Goal: Ask a question

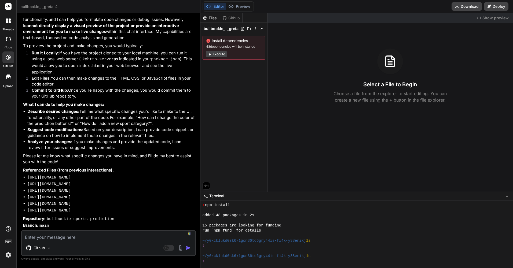
scroll to position [1373, 0]
click at [114, 235] on textarea at bounding box center [109, 236] width 174 height 10
type textarea "c"
type textarea "x"
type textarea "cn"
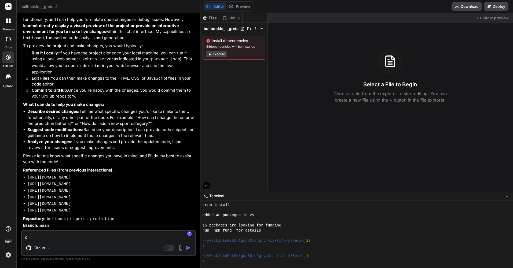
type textarea "x"
type textarea "c"
type textarea "x"
type textarea "ca"
type textarea "x"
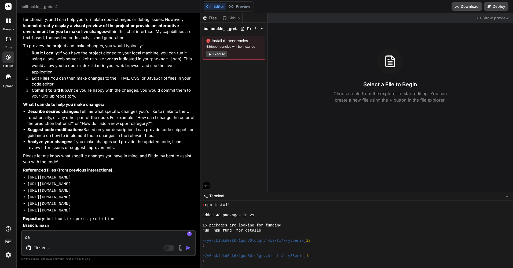
type textarea "can"
type textarea "x"
type textarea "can"
type textarea "x"
type textarea "can y"
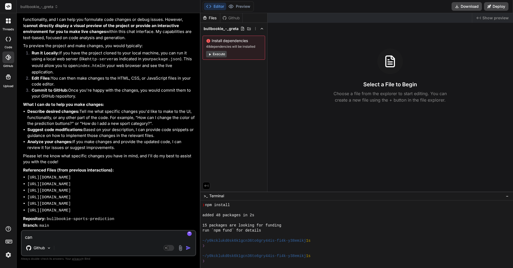
type textarea "x"
type textarea "can yo"
type textarea "x"
type textarea "can you"
type textarea "x"
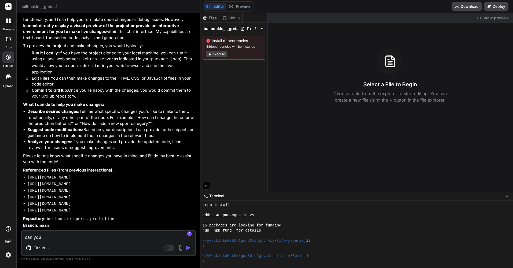
type textarea "can you"
type textarea "x"
type textarea "can you w"
type textarea "x"
type textarea "can you wr"
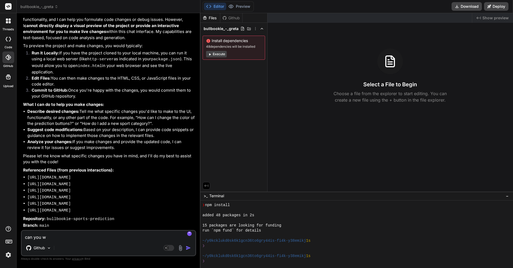
type textarea "x"
type textarea "can you wri"
type textarea "x"
type textarea "can you writ"
type textarea "x"
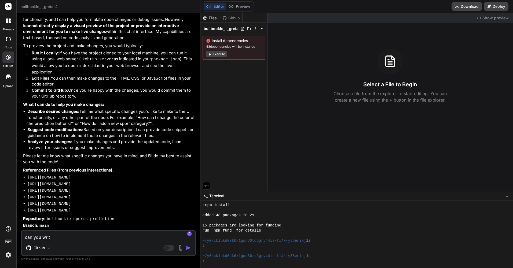
type textarea "can you write"
type textarea "x"
type textarea "can you write"
type textarea "x"
type textarea "can you write t"
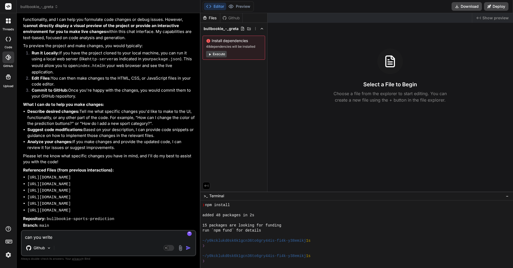
type textarea "x"
type textarea "can you write ti"
type textarea "x"
type textarea "can you write tie"
type textarea "x"
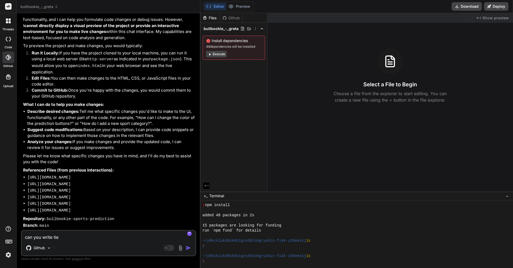
type textarea "can you write ti"
type textarea "x"
type textarea "can you write t"
type textarea "x"
type textarea "can you write th"
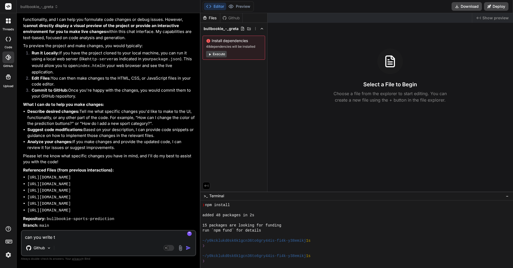
type textarea "x"
type textarea "can you write the"
type textarea "x"
type textarea "can you write the"
type textarea "x"
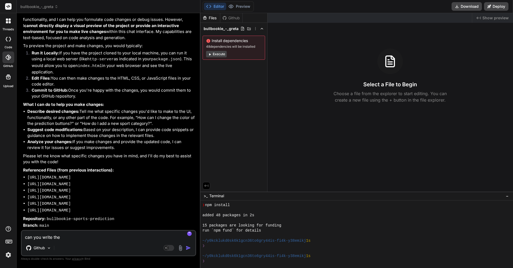
type textarea "can you write the s"
type textarea "x"
type textarea "can you write the sm"
type textarea "x"
type textarea "can you write the sma"
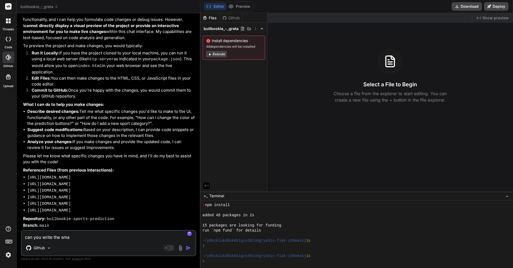
type textarea "x"
type textarea "can you write the smar"
type textarea "x"
type textarea "can you write the smart"
type textarea "x"
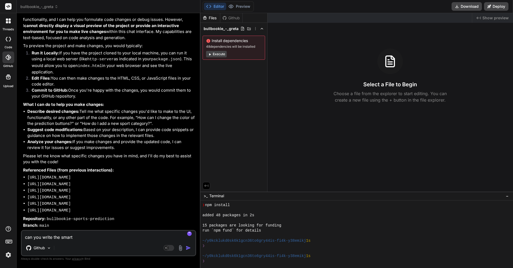
type textarea "can you write the smart"
type textarea "x"
type textarea "can you write the smart c"
type textarea "x"
type textarea "can you write the smart co"
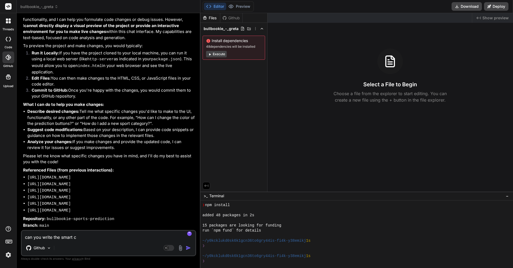
type textarea "x"
type textarea "can you write the smart con"
type textarea "x"
type textarea "can you write the smart cont"
type textarea "x"
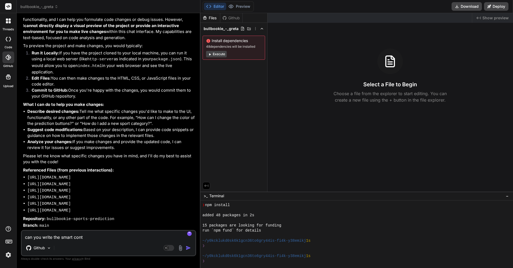
type textarea "can you write the smart contr"
type textarea "x"
type textarea "can you write the smart contra"
type textarea "x"
type textarea "can you write the smart contrac"
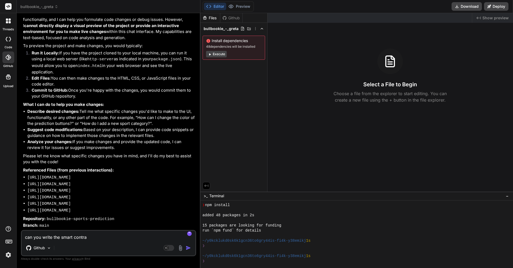
type textarea "x"
type textarea "can you write the smart contract"
type textarea "x"
type textarea "can you write the smart contract"
type textarea "x"
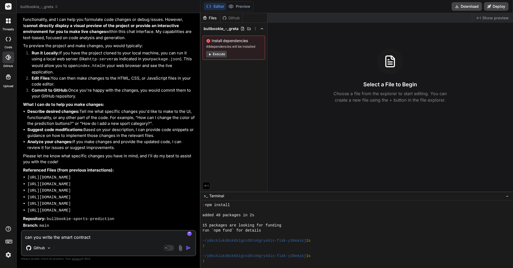
type textarea "can you write the smart contract o"
type textarea "x"
type textarea "can you write the smart contract on"
type textarea "x"
type textarea "can you write the smart contract on"
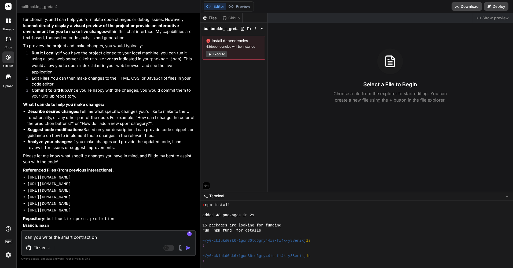
type textarea "x"
type textarea "can you write the smart contract on p"
type textarea "x"
type textarea "can you write the smart contract on pl"
type textarea "x"
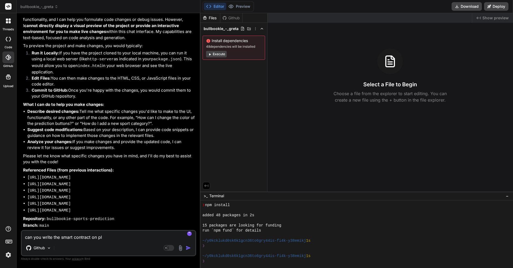
type textarea "can you write the smart contract on plu"
type textarea "x"
type textarea "can you write the smart contract on plut"
type textarea "x"
type textarea "can you write the smart contract on plutu"
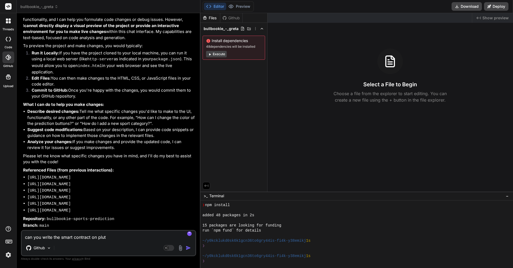
type textarea "x"
type textarea "can you write the smart contract on plutus"
type textarea "x"
type textarea "can you write the smart contract on plutus"
type textarea "x"
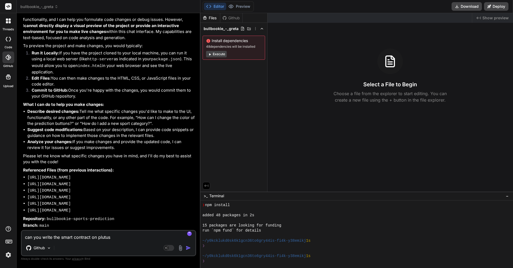
type textarea "can you write the smart contract on plutus t"
type textarea "x"
type textarea "can you write the smart contract on plutus to"
type textarea "x"
type textarea "can you write the smart contract on plutus to"
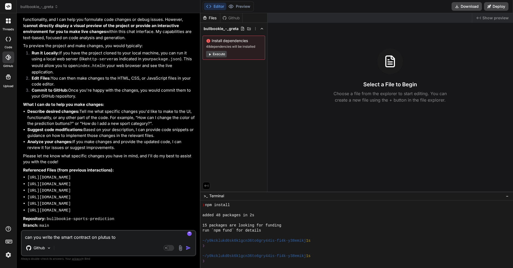
type textarea "x"
type textarea "can you write the smart contract on plutus to i"
type textarea "x"
type textarea "can you write the smart contract on plutus to in"
type textarea "x"
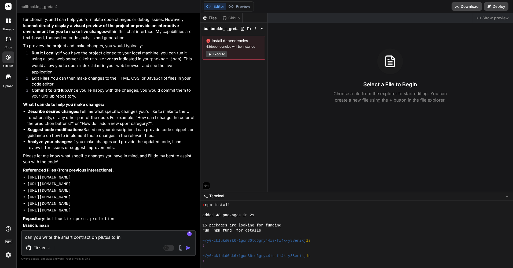
type textarea "can you write the smart contract on plutus to int"
type textarea "x"
type textarea "can you write the smart contract on plutus to inte"
type textarea "x"
type textarea "can you write the smart contract on plutus to integ"
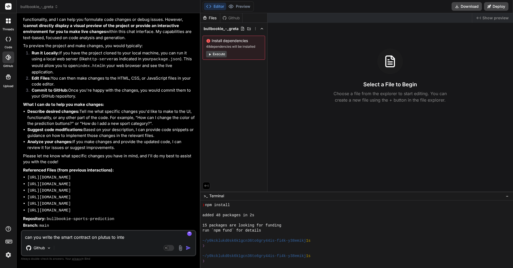
type textarea "x"
type textarea "can you write the smart contract on plutus to integr"
type textarea "x"
type textarea "can you write the smart contract on plutus to integre"
type textarea "x"
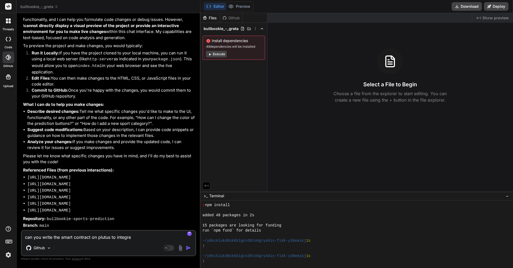
type textarea "can you write the smart contract on plutus to integr"
type textarea "x"
type textarea "can you write the smart contract on plutus to integra"
type textarea "x"
type textarea "can you write the smart contract on plutus to integrat"
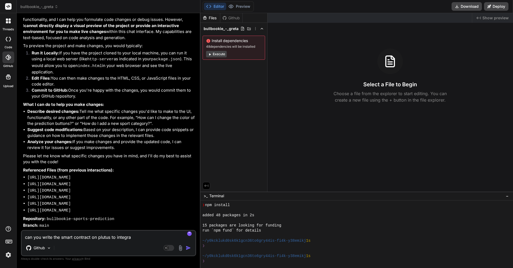
type textarea "x"
type textarea "can you write the smart contract on plutus to integrate"
type textarea "x"
type textarea "can you write the smart contract on plutus to integrate"
type textarea "x"
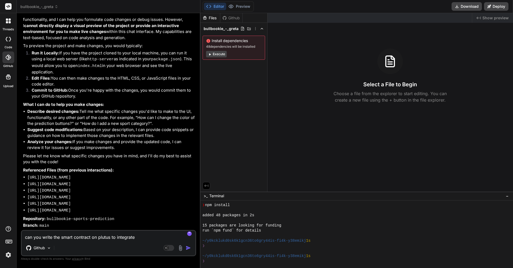
type textarea "can you write the smart contract on plutus to integrate w"
type textarea "x"
type textarea "can you write the smart contract on plutus to integrate wi"
type textarea "x"
type textarea "can you write the smart contract on plutus to integrate wit"
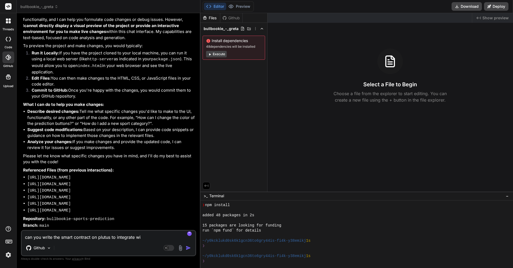
type textarea "x"
type textarea "can you write the smart contract on plutus to integrate with"
type textarea "x"
type textarea "can you write the smart contract on plutus to integrate with"
type textarea "x"
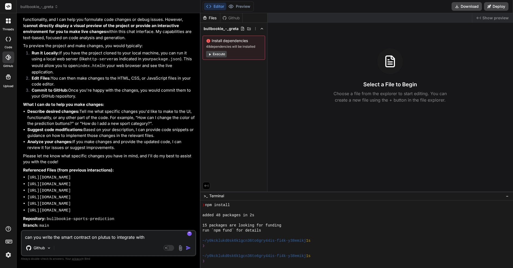
type textarea "can you write the smart contract on plutus to integrate with t"
type textarea "x"
type textarea "can you write the smart contract on plutus to integrate with th"
type textarea "x"
type textarea "can you write the smart contract on plutus to integrate with the"
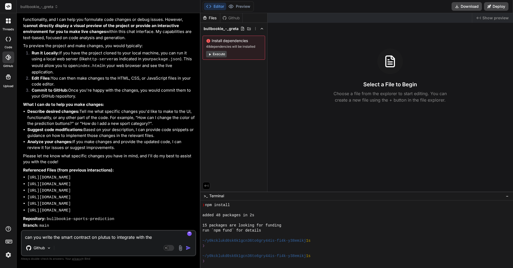
type textarea "x"
type textarea "can you write the smart contract on plutus to integrate with the"
type textarea "x"
type textarea "can you write the smart contract on plutus to integrate with the f"
type textarea "x"
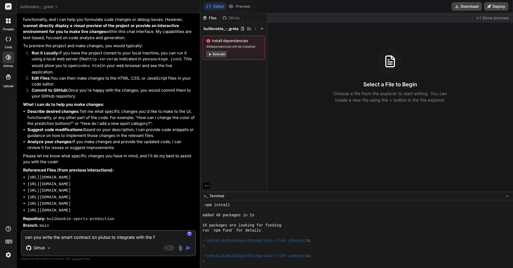
type textarea "can you write the smart contract on plutus to integrate with the fu"
type textarea "x"
type textarea "can you write the smart contract on plutus to integrate with the fun"
type textarea "x"
type textarea "can you write the smart contract on plutus to integrate with the func"
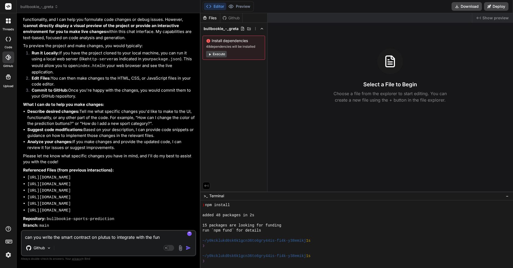
type textarea "x"
type textarea "can you write the smart contract on plutus to integrate with the funct"
type textarea "x"
type textarea "can you write the smart contract on plutus to integrate with the functi"
type textarea "x"
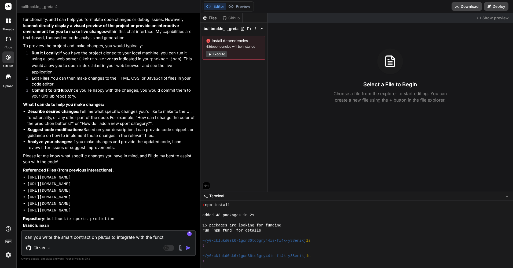
type textarea "can you write the smart contract on plutus to integrate with the functio"
type textarea "x"
type textarea "can you write the smart contract on plutus to integrate with the function"
type textarea "x"
type textarea "can you write the smart contract on plutus to integrate with the functiona"
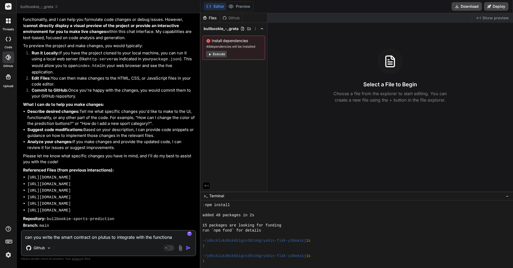
type textarea "x"
type textarea "can you write the smart contract on plutus to integrate with the functional"
type textarea "x"
type textarea "can you write the smart contract on plutus to integrate with the functionali"
type textarea "x"
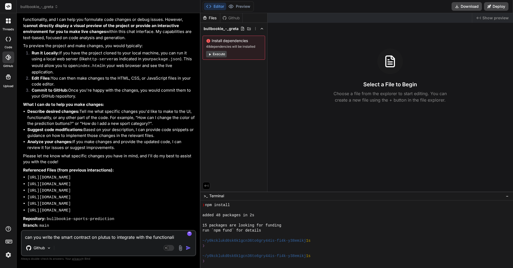
type textarea "can you write the smart contract on plutus to integrate with the functionalit"
type textarea "x"
type textarea "can you write the smart contract on plutus to integrate with the functionality"
type textarea "x"
type textarea "can you write the smart contract on plutus to integrate with the functionality?"
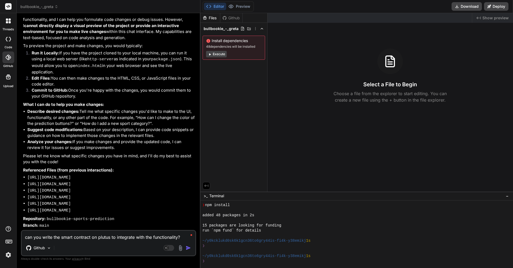
type textarea "x"
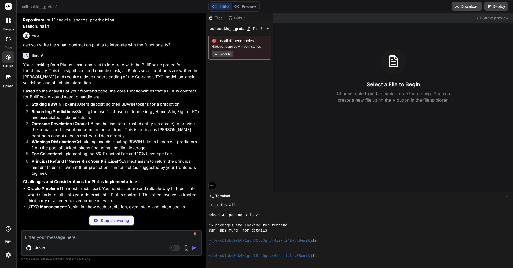
scroll to position [1473, 0]
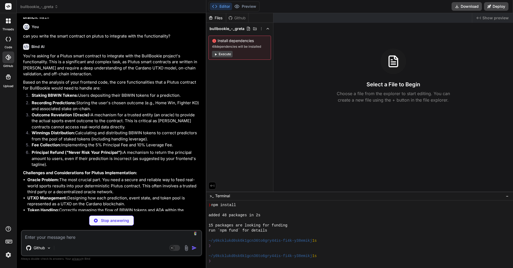
type textarea "x"
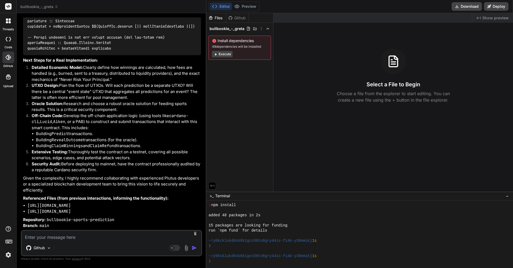
scroll to position [2897, 0]
